Goal: Task Accomplishment & Management: Use online tool/utility

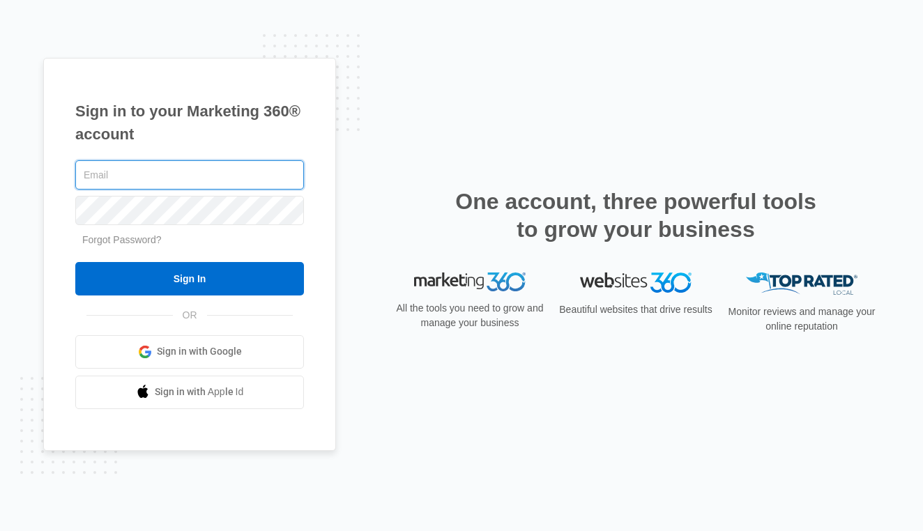
type input "luke@rutledges.com"
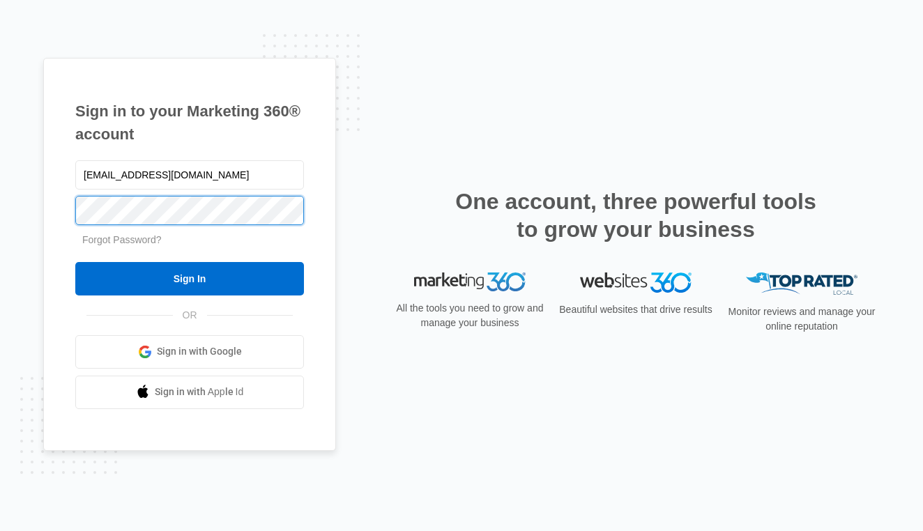
click at [190, 278] on input "Sign In" at bounding box center [189, 278] width 229 height 33
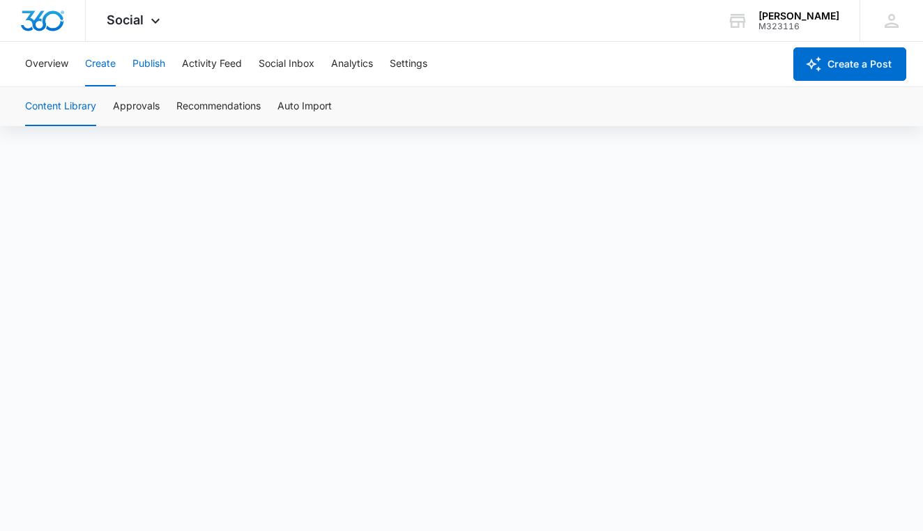
click at [148, 63] on button "Publish" at bounding box center [149, 64] width 33 height 45
click at [568, 117] on div "Calendar Schedules" at bounding box center [462, 106] width 890 height 39
click at [110, 67] on button "Create" at bounding box center [100, 64] width 31 height 45
click at [365, 123] on div "Content Library Approvals Recommendations Auto Import" at bounding box center [462, 106] width 890 height 39
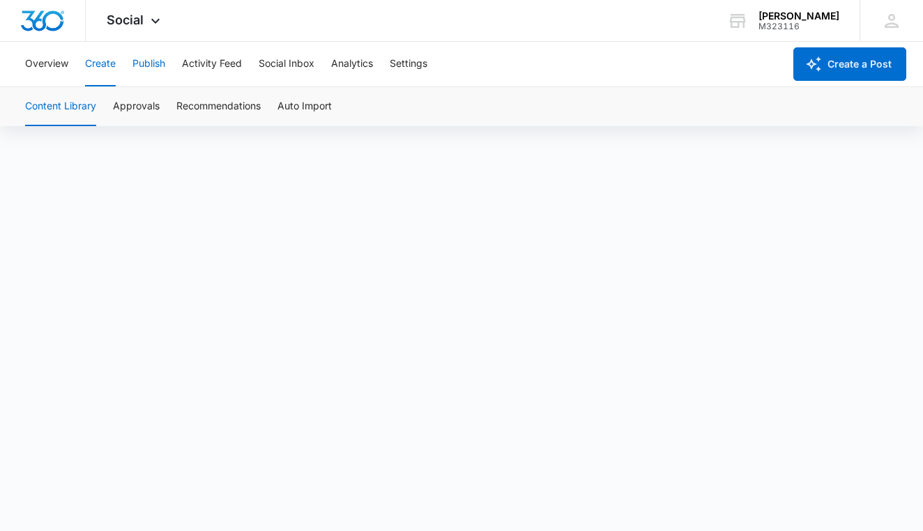
click at [149, 57] on button "Publish" at bounding box center [149, 64] width 33 height 45
